Goal: Answer question/provide support: Share knowledge or assist other users

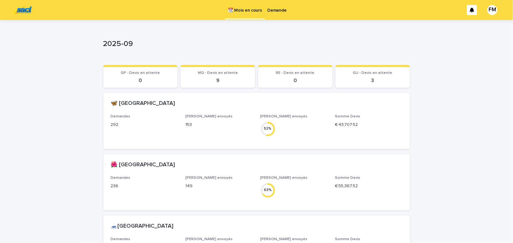
click at [279, 11] on p "Demande" at bounding box center [277, 6] width 19 height 13
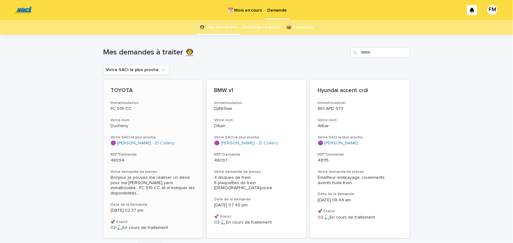
click at [142, 183] on span "Bonjour je pouvez me réaliser un devis pour ma [PERSON_NAME] yaris immatriculée…" at bounding box center [153, 185] width 85 height 21
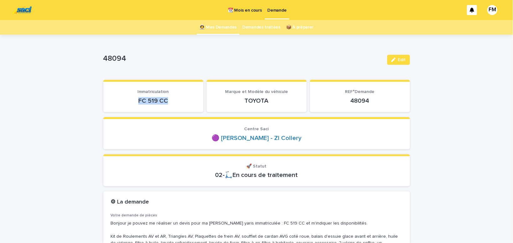
drag, startPoint x: 174, startPoint y: 99, endPoint x: 138, endPoint y: 106, distance: 37.7
click at [130, 102] on p "FC 519 CC" at bounding box center [153, 101] width 85 height 8
copy p "FC 519 CC"
click at [274, 9] on p "Demande" at bounding box center [277, 6] width 19 height 13
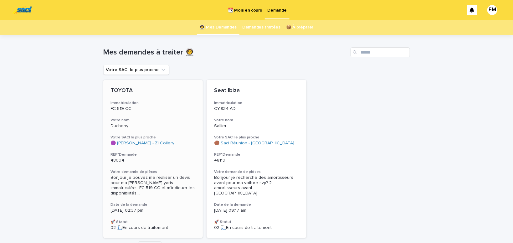
click at [144, 179] on span "Bonjour je pouvez me réaliser un devis pour ma [PERSON_NAME] yaris immatriculée…" at bounding box center [153, 185] width 85 height 21
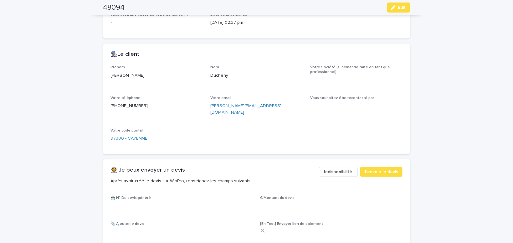
scroll to position [285, 0]
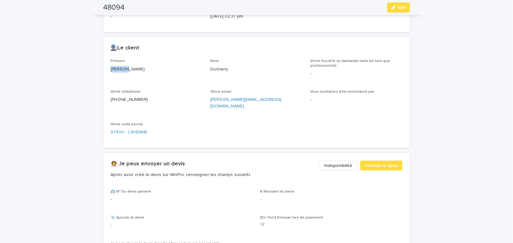
drag, startPoint x: 128, startPoint y: 67, endPoint x: 96, endPoint y: 67, distance: 31.3
click at [111, 67] on div "[PERSON_NAME]" at bounding box center [157, 69] width 92 height 8
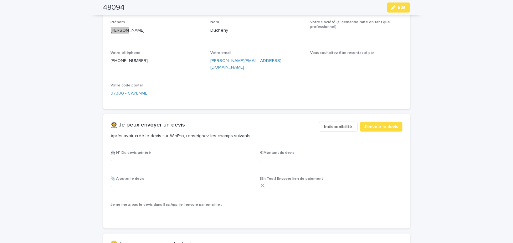
scroll to position [339, 0]
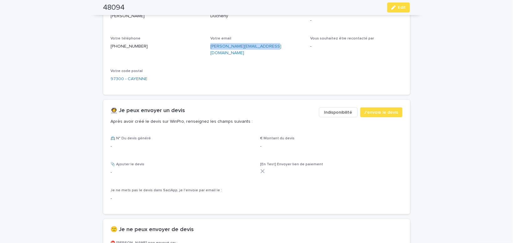
drag, startPoint x: 270, startPoint y: 47, endPoint x: 209, endPoint y: 45, distance: 60.8
click at [211, 45] on div "[PERSON_NAME][EMAIL_ADDRESS][DOMAIN_NAME]" at bounding box center [257, 49] width 92 height 14
copy link "[PERSON_NAME][EMAIL_ADDRESS][DOMAIN_NAME]"
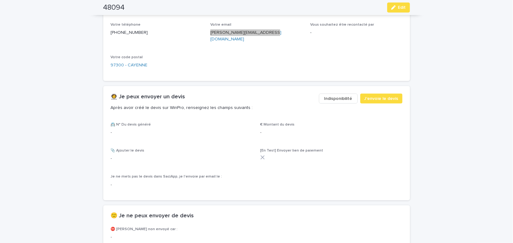
scroll to position [365, 0]
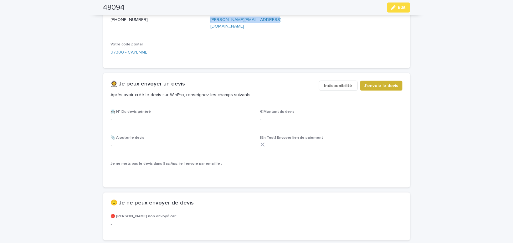
click at [381, 83] on span "J'envoie le devis" at bounding box center [382, 86] width 34 height 6
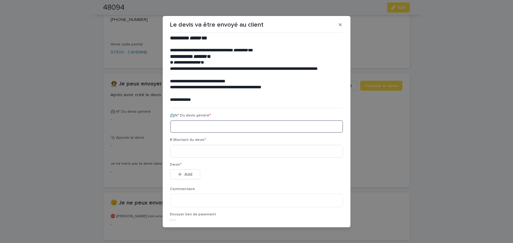
paste input "********"
type input "********"
click at [181, 152] on input at bounding box center [256, 151] width 173 height 13
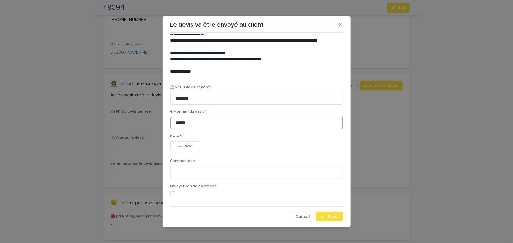
scroll to position [29, 0]
type input "******"
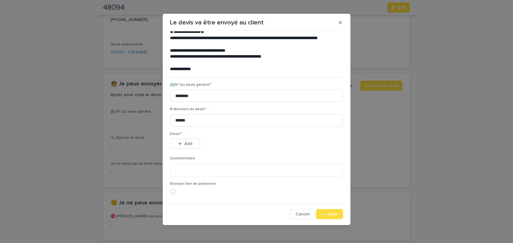
scroll to position [3, 0]
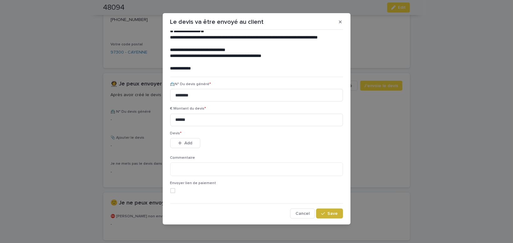
click at [332, 215] on span "Save" at bounding box center [333, 213] width 10 height 4
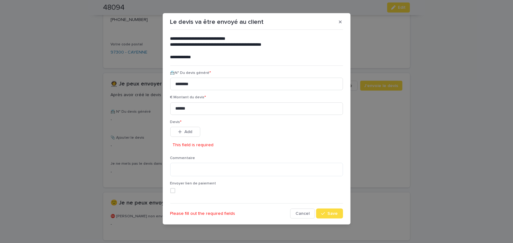
scroll to position [40, 0]
click at [330, 213] on span "Save" at bounding box center [333, 213] width 10 height 4
click at [329, 211] on button "Save" at bounding box center [329, 213] width 27 height 10
click at [194, 130] on button "Add" at bounding box center [185, 132] width 30 height 10
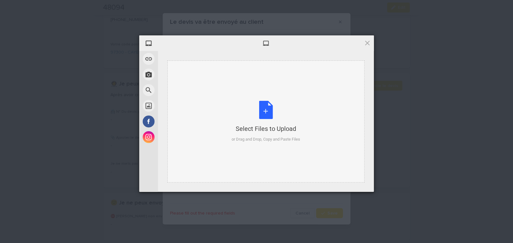
click at [267, 111] on div "Select Files to Upload or Drag and Drop, Copy and Paste Files" at bounding box center [266, 122] width 69 height 42
click at [269, 112] on div "Select Files to Upload or Drag and Drop, Copy and Paste Files" at bounding box center [266, 122] width 69 height 42
click at [265, 109] on div "Select Files to Upload or Drag and Drop, Copy and Paste Files" at bounding box center [266, 122] width 69 height 42
click at [368, 44] on span at bounding box center [367, 42] width 7 height 7
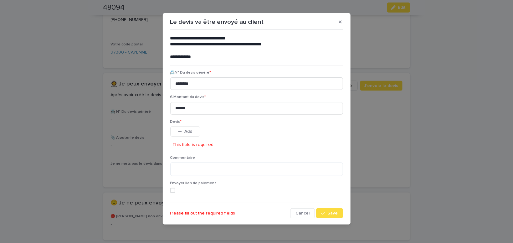
drag, startPoint x: 340, startPoint y: 21, endPoint x: 323, endPoint y: 29, distance: 18.4
click at [340, 20] on icon "button" at bounding box center [340, 22] width 3 height 4
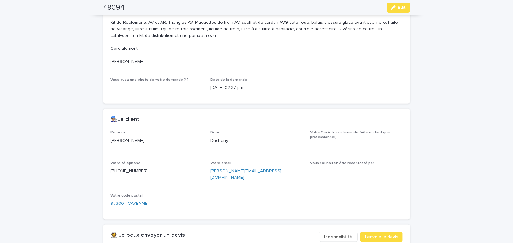
scroll to position [232, 0]
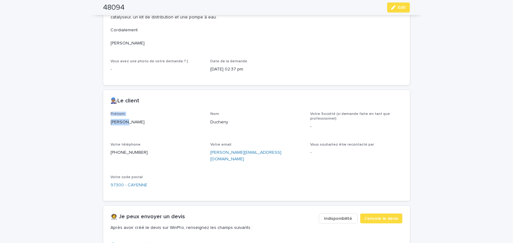
drag, startPoint x: 132, startPoint y: 122, endPoint x: 105, endPoint y: 113, distance: 28.4
click at [111, 118] on div "[PERSON_NAME]" at bounding box center [157, 122] width 92 height 8
click at [142, 123] on p "[PERSON_NAME]" at bounding box center [157, 122] width 92 height 7
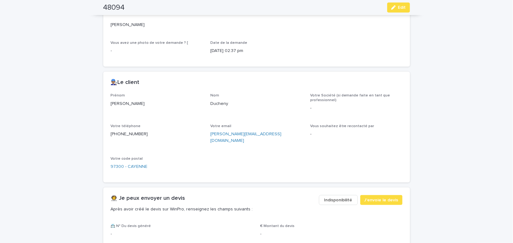
scroll to position [259, 0]
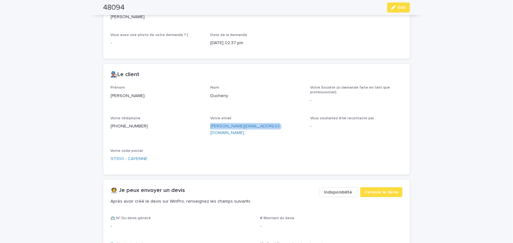
drag, startPoint x: 271, startPoint y: 127, endPoint x: 211, endPoint y: 127, distance: 60.1
click at [211, 127] on p "[PERSON_NAME][EMAIL_ADDRESS][DOMAIN_NAME]" at bounding box center [257, 129] width 92 height 13
copy link "[PERSON_NAME][EMAIL_ADDRESS][DOMAIN_NAME]"
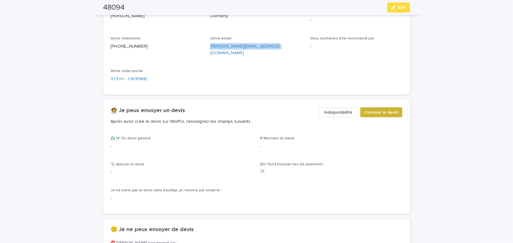
click at [385, 109] on span "J'envoie le devis" at bounding box center [382, 112] width 34 height 6
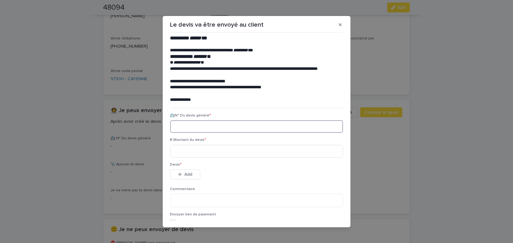
paste input "********"
type input "********"
click at [181, 152] on input at bounding box center [256, 151] width 173 height 13
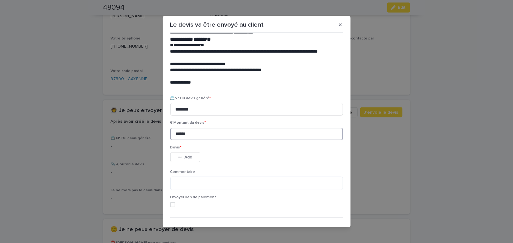
scroll to position [29, 0]
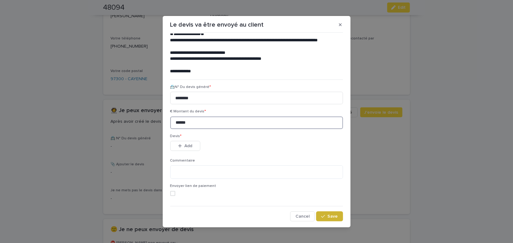
type input "******"
click at [334, 218] on span "Save" at bounding box center [333, 216] width 10 height 4
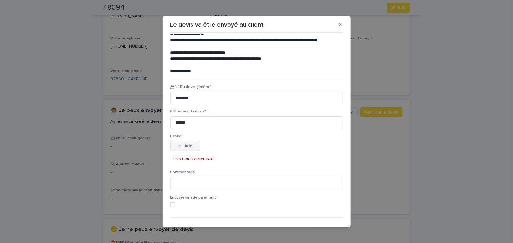
click at [189, 145] on span "Add" at bounding box center [189, 146] width 8 height 4
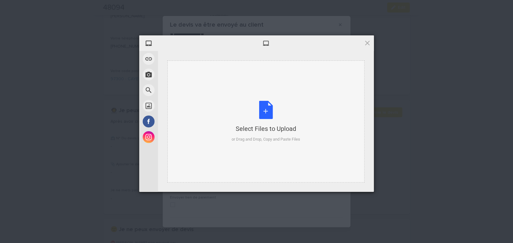
click at [264, 109] on div "Select Files to Upload or Drag and Drop, Copy and Paste Files" at bounding box center [266, 122] width 69 height 42
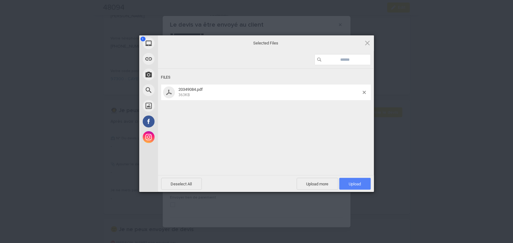
click at [359, 186] on span "Upload 1" at bounding box center [355, 184] width 12 height 5
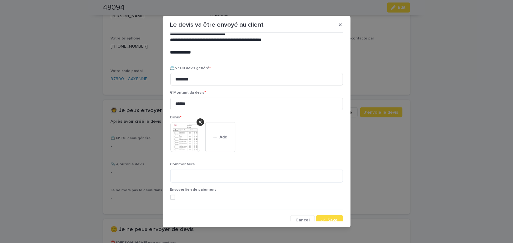
scroll to position [51, 0]
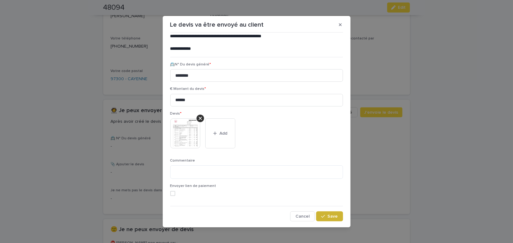
click at [326, 214] on button "Save" at bounding box center [329, 216] width 27 height 10
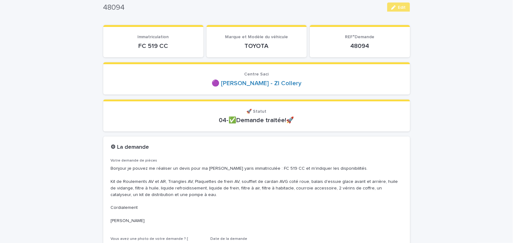
scroll to position [0, 0]
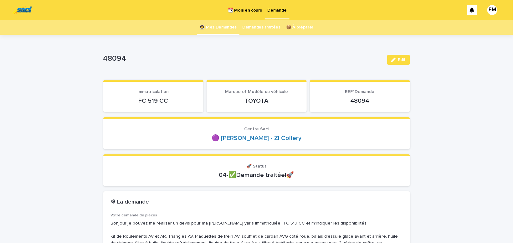
click at [270, 9] on p "Demande" at bounding box center [277, 6] width 19 height 13
